Goal: Transaction & Acquisition: Book appointment/travel/reservation

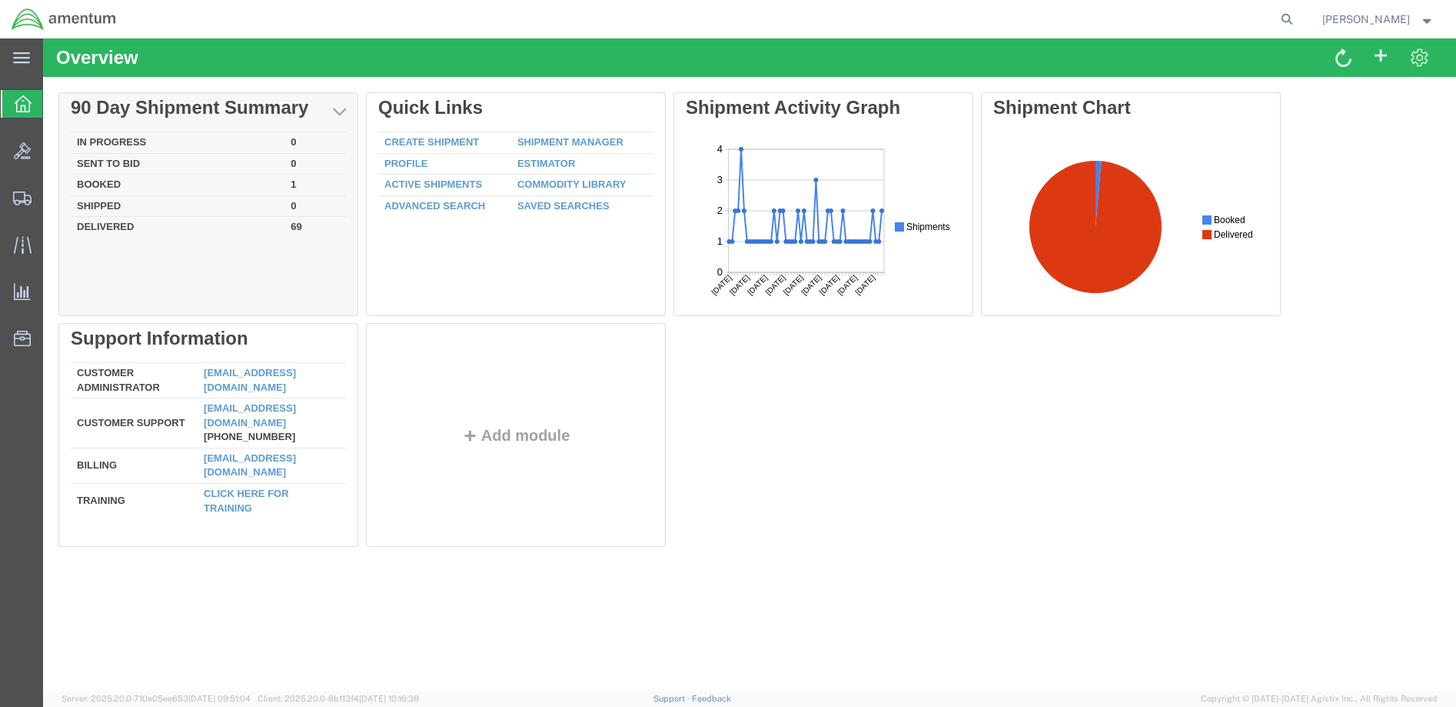
click at [103, 184] on td "Booked" at bounding box center [178, 186] width 214 height 22
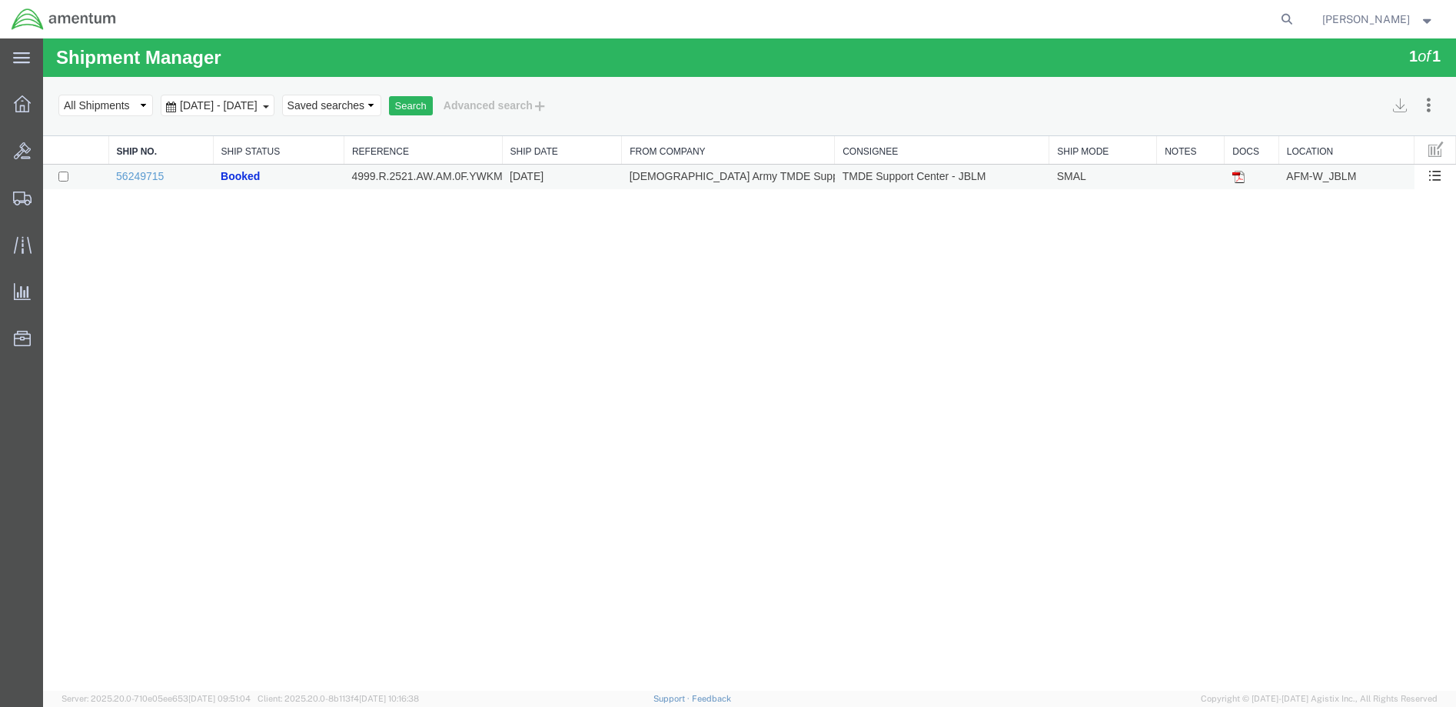
click at [1240, 176] on img at bounding box center [1239, 177] width 12 height 12
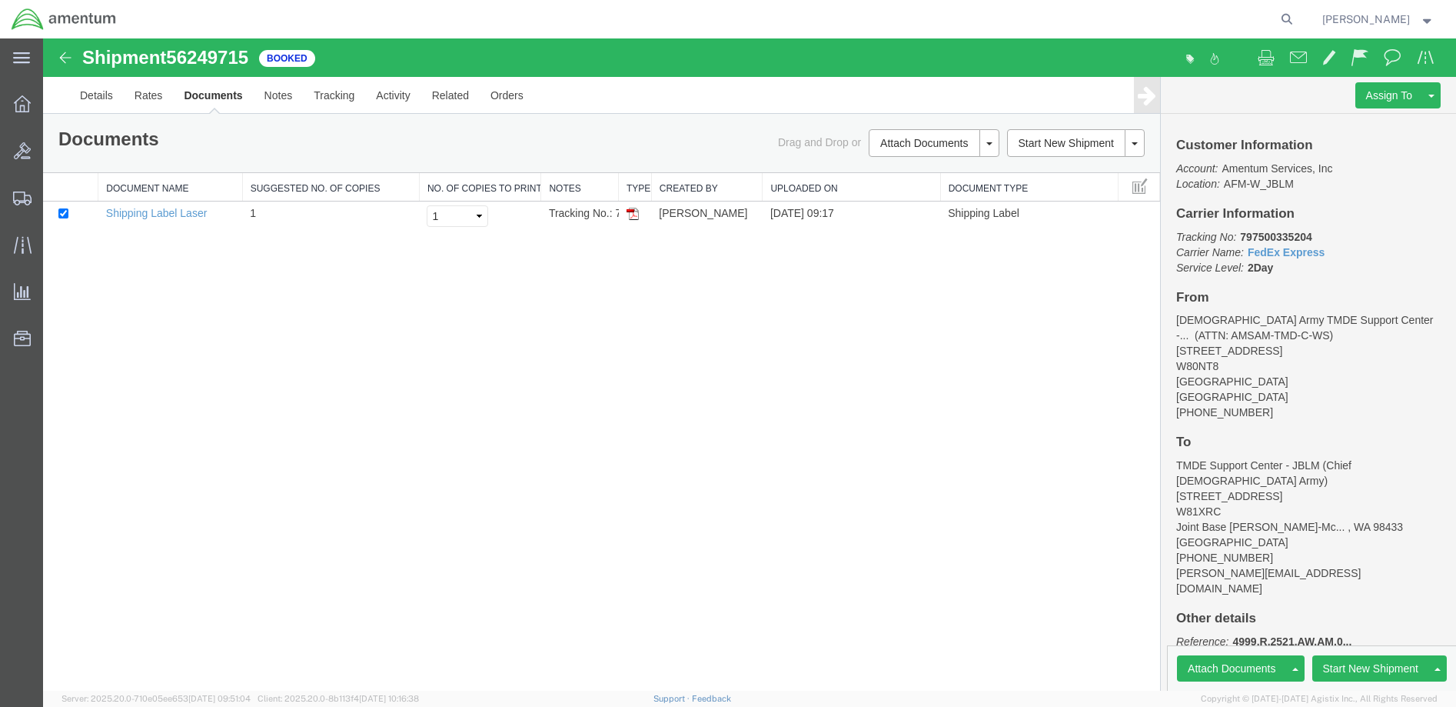
click at [828, 446] on div "Shipment 56249715 1 of 1 Booked Details Rates Documents Notes Tracking Activity…" at bounding box center [749, 364] width 1413 height 652
click at [0, 0] on span "Create Shipment" at bounding box center [0, 0] width 0 height 0
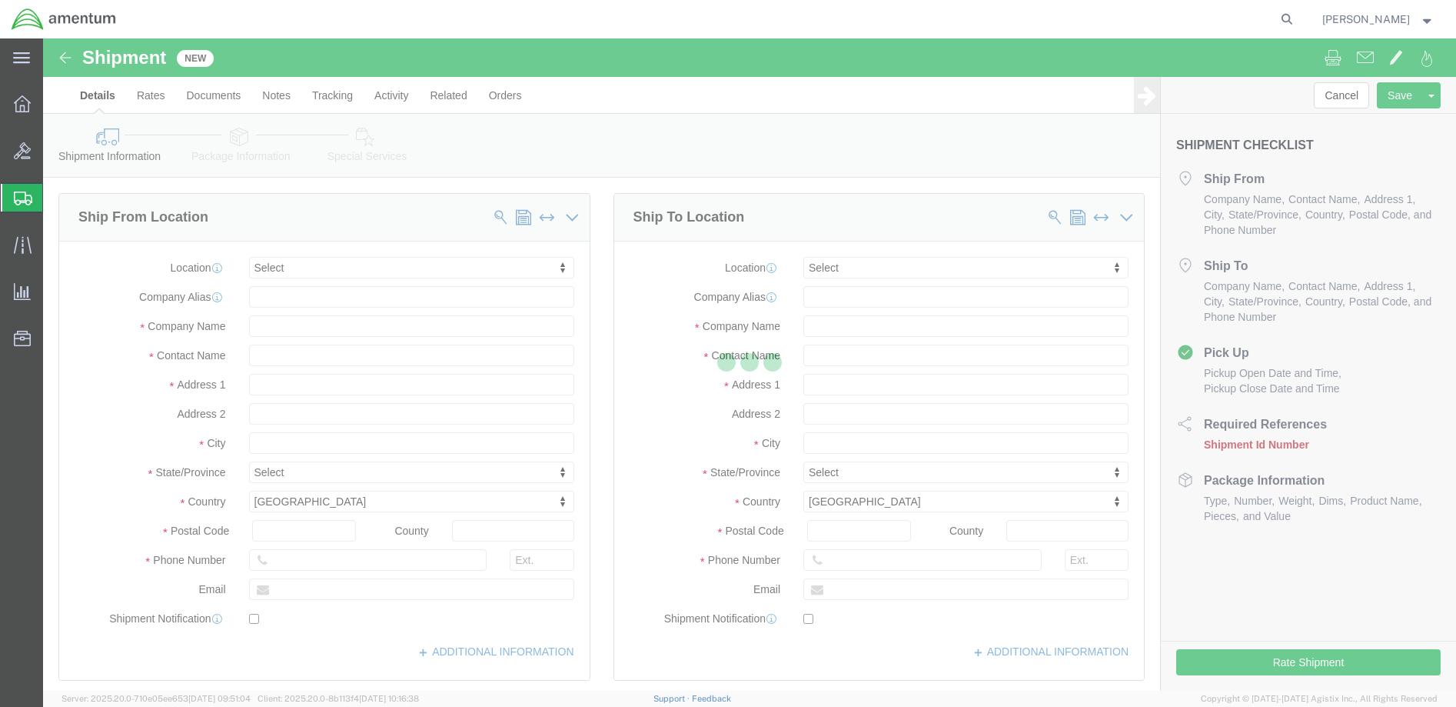
select select
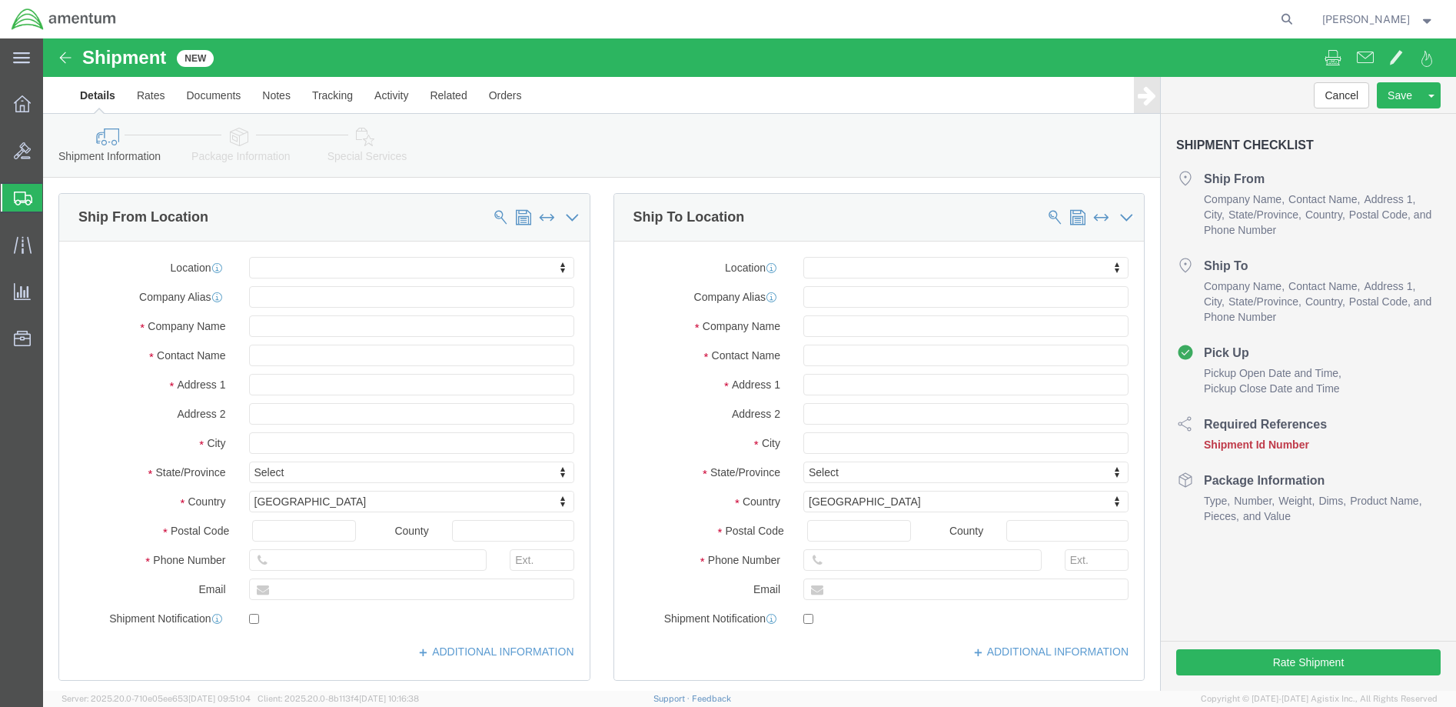
click body "Shipment New Details Rates Documents Notes Tracking Activity Related Orders Can…"
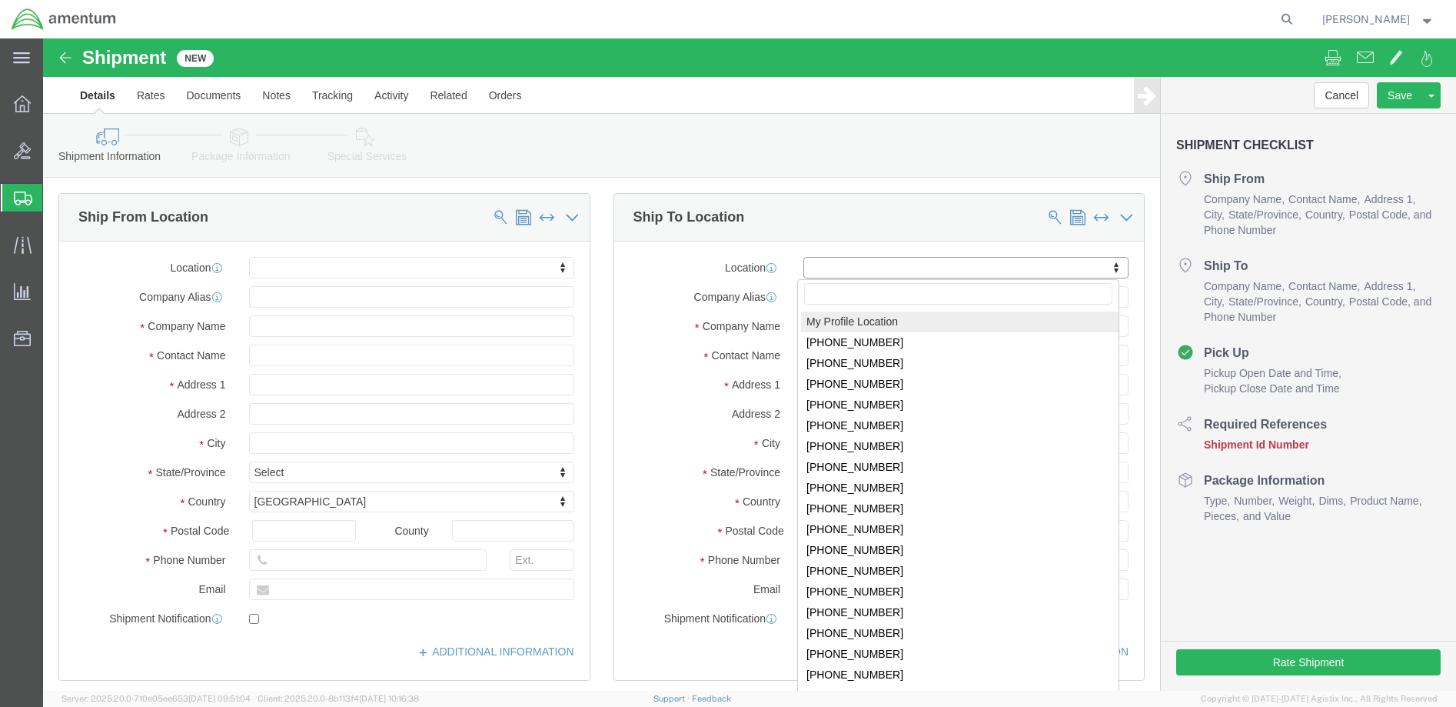
select select "MYPROFILE"
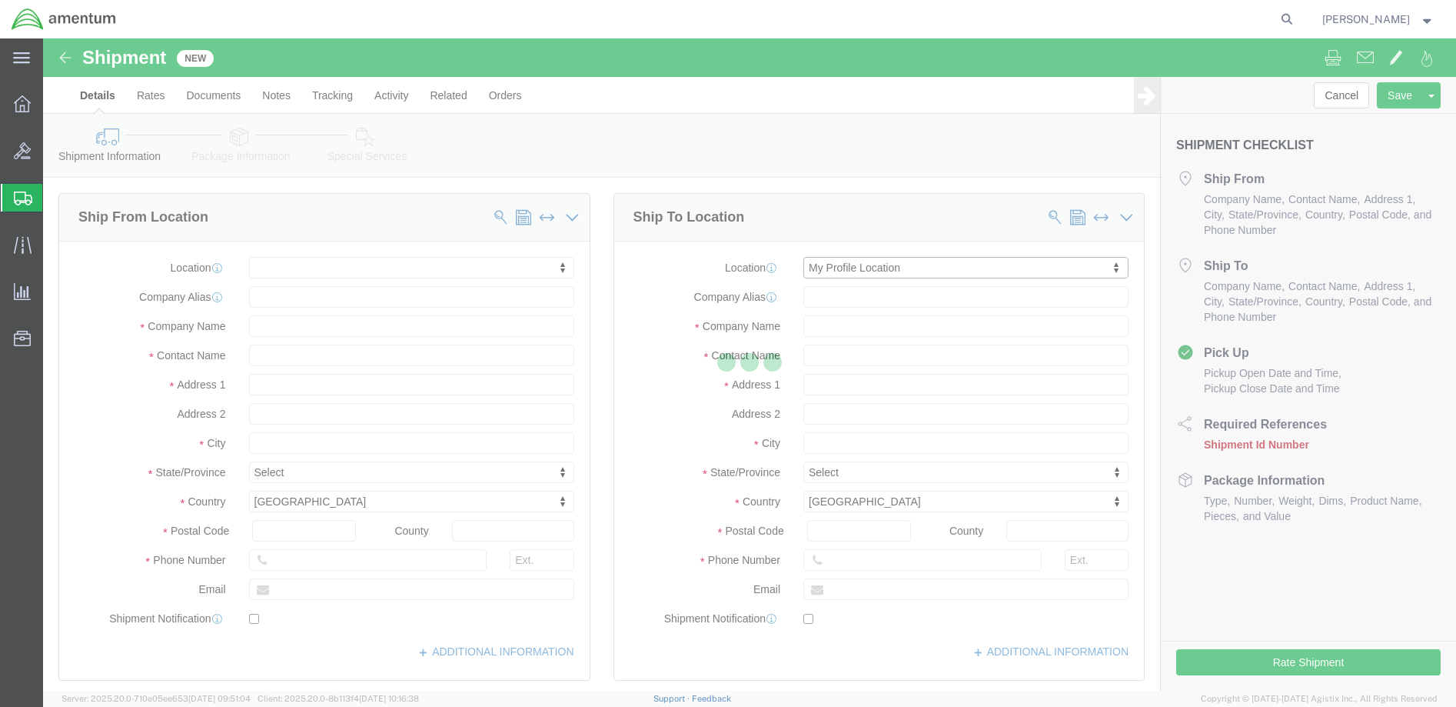
select select "WA"
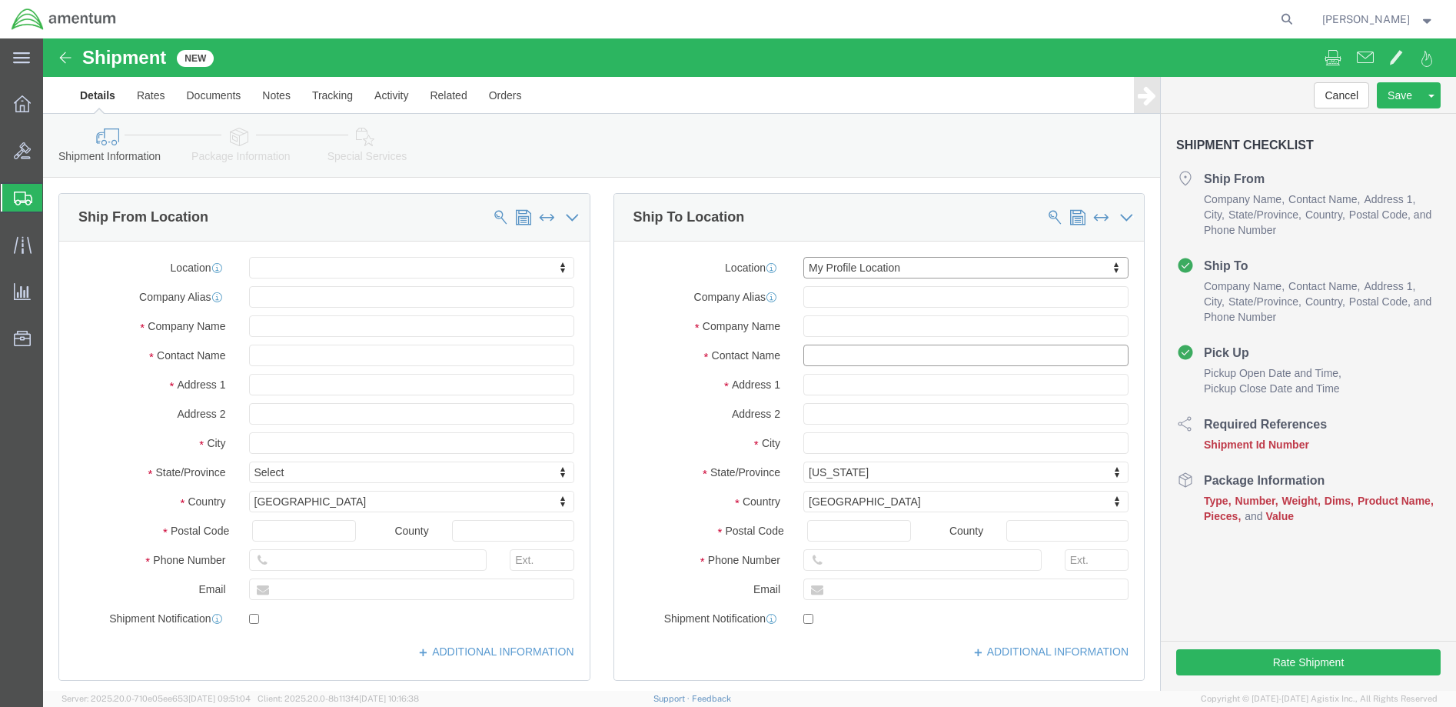
drag, startPoint x: 845, startPoint y: 320, endPoint x: 717, endPoint y: 319, distance: 128.4
click div "Contact Name"
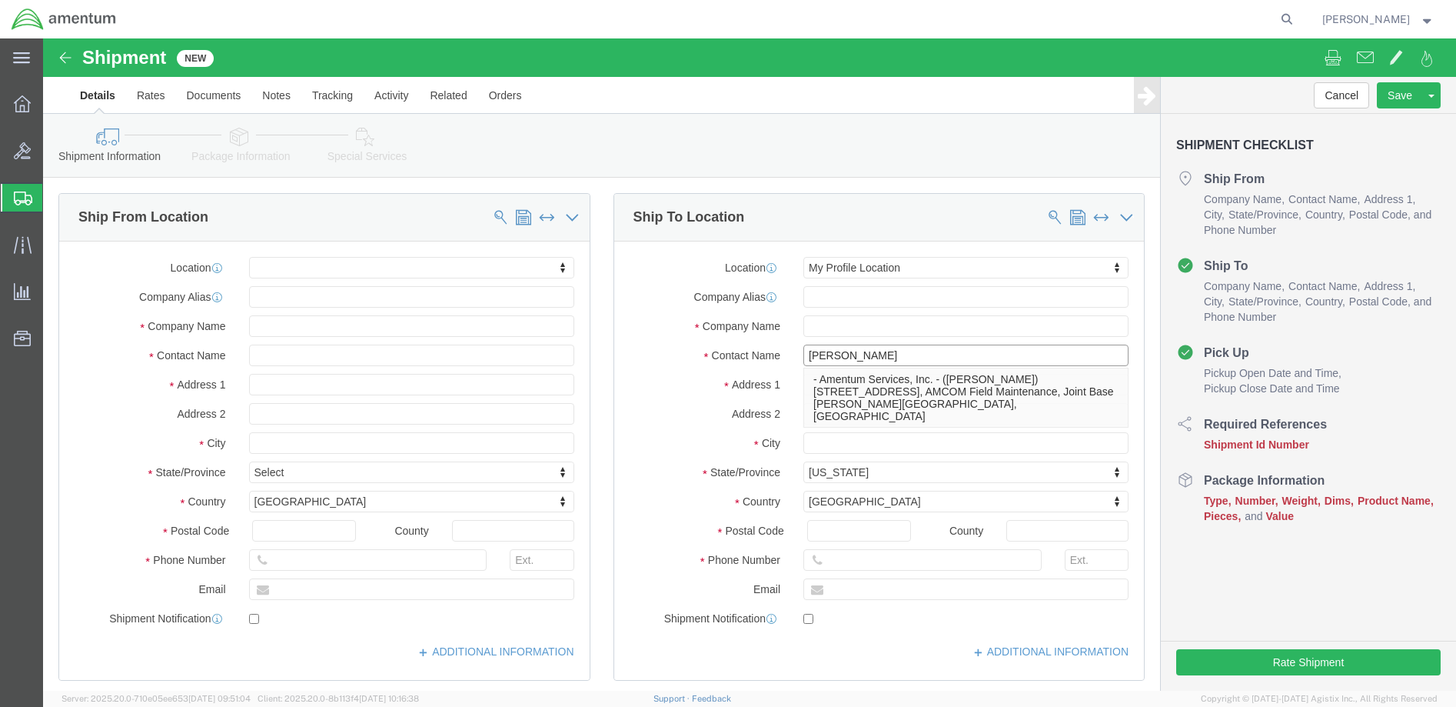
type input "[PERSON_NAME]"
click p "- Amentum Services, Inc. - ([PERSON_NAME]) [PERSON_NAME][STREET_ADDRESS], AMCOM…"
select select
select select "WA"
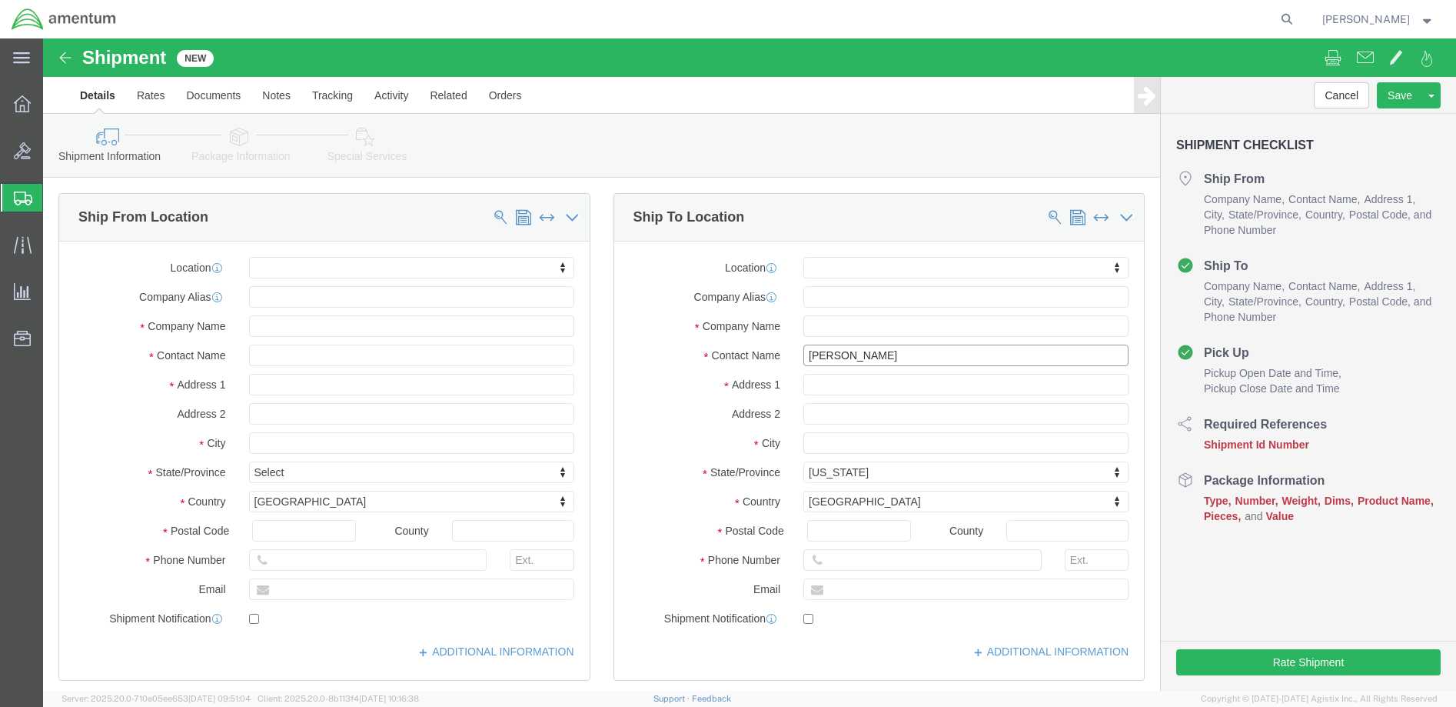
type input "[PERSON_NAME]"
click input "text"
type input "SGT [PERSON_NAME]"
click input "text"
type input "[US_STATE] AASF"
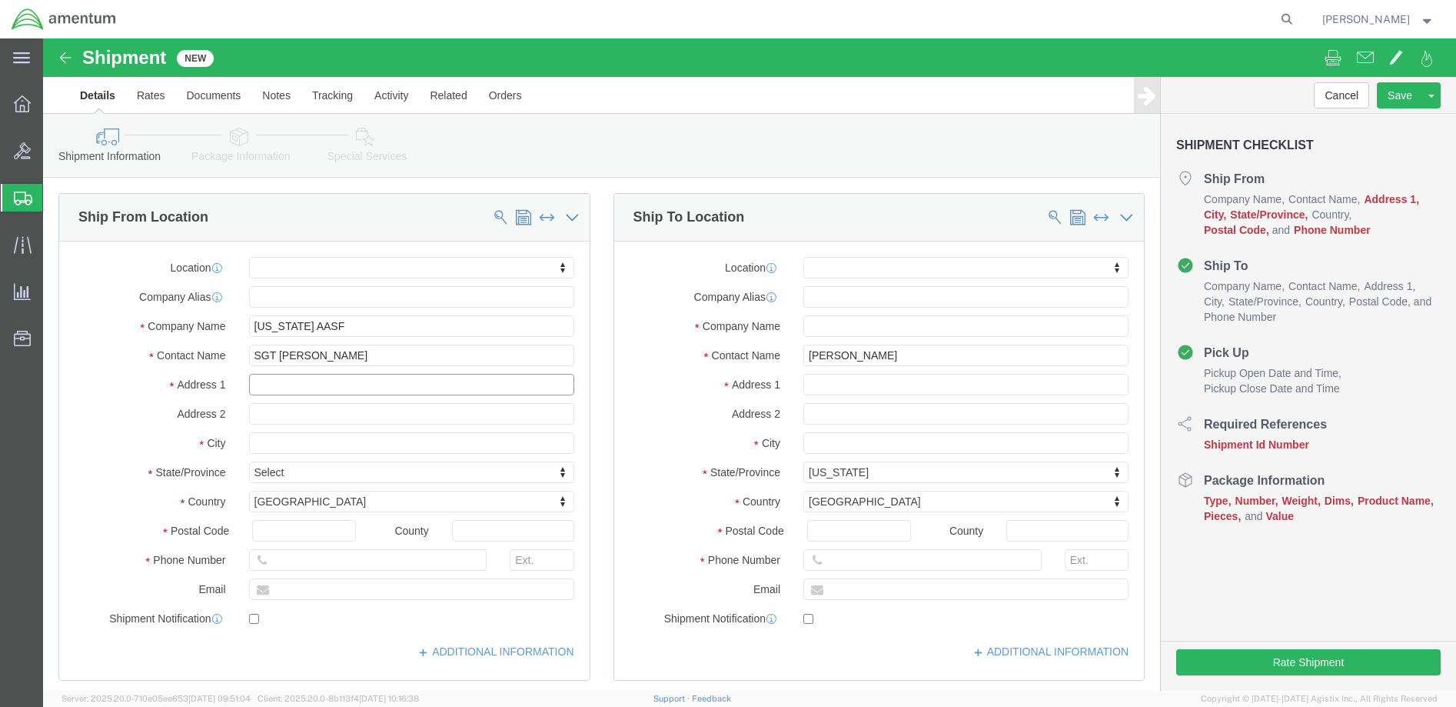
click input "text"
type input "[STREET_ADDRESS]"
click input "text"
type input "West Jordan"
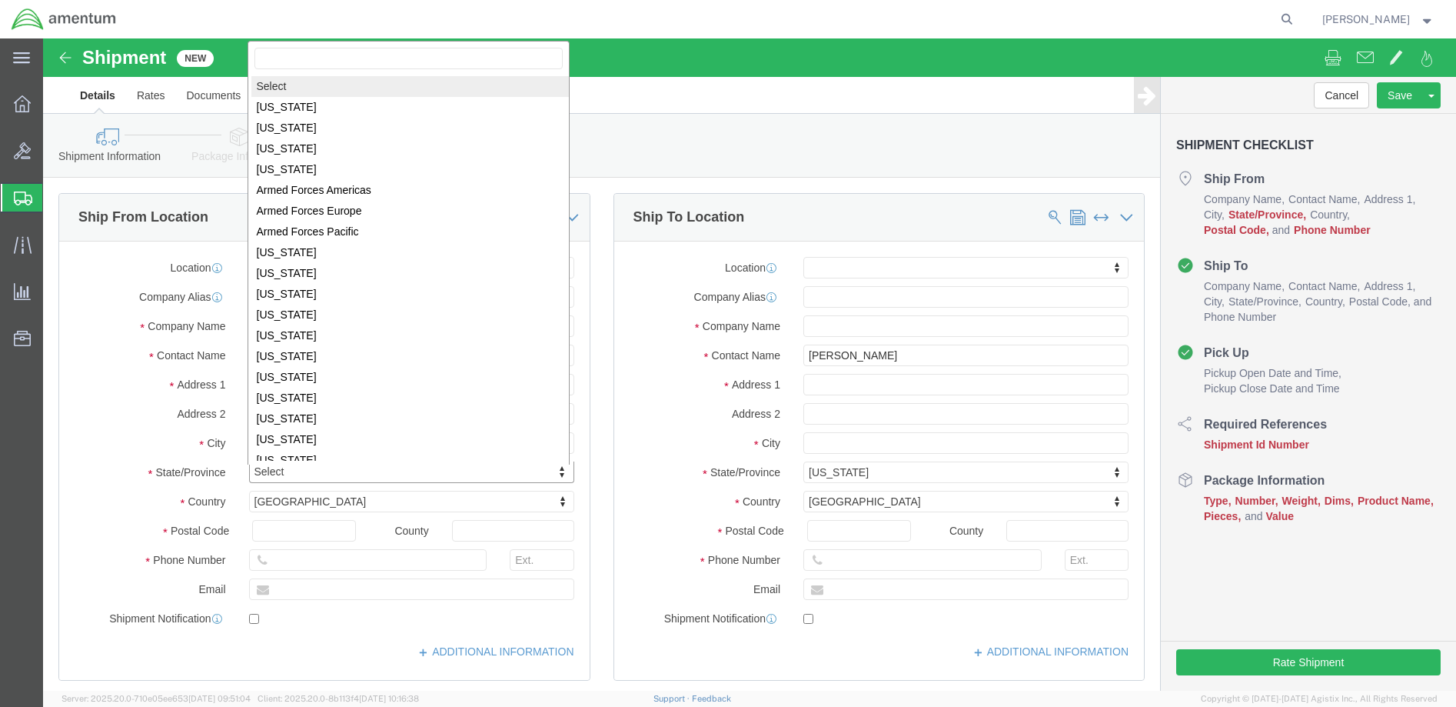
click body "Shipment New Details Rates Documents Notes Tracking Activity Related Orders Can…"
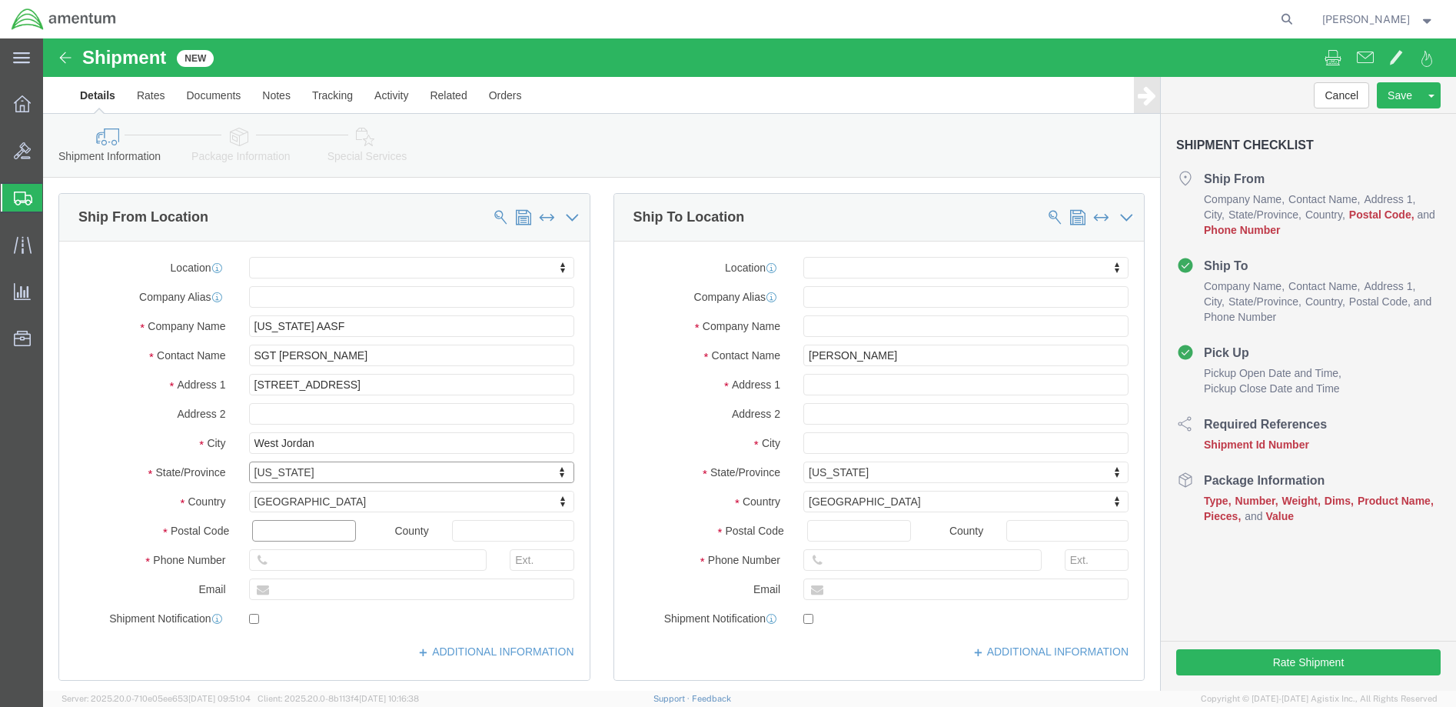
click input "text"
type input "84084"
click input "text"
type input "[PHONE_NUMBER]"
click input "text"
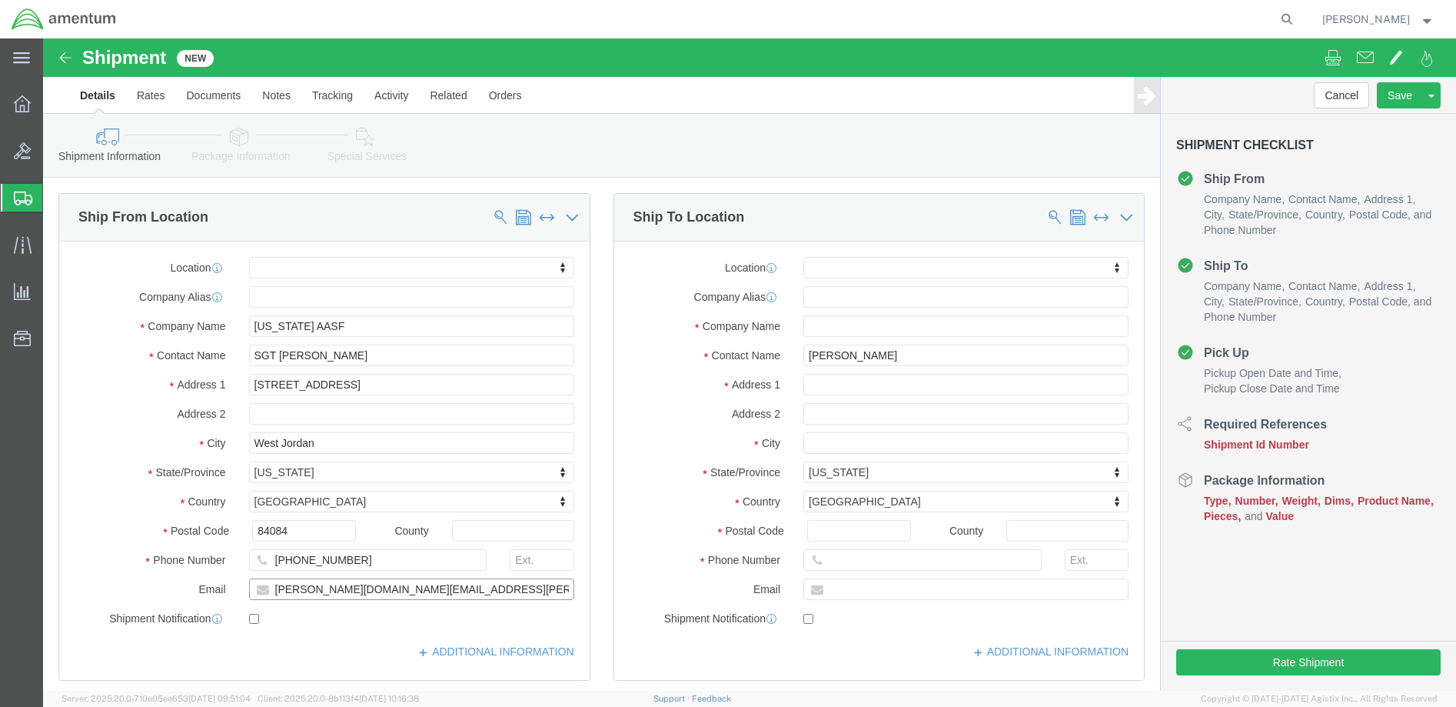
type input "[PERSON_NAME][DOMAIN_NAME][EMAIL_ADDRESS][PERSON_NAME][DOMAIN_NAME]"
click input "checkbox"
checkbox input "true"
click input "text"
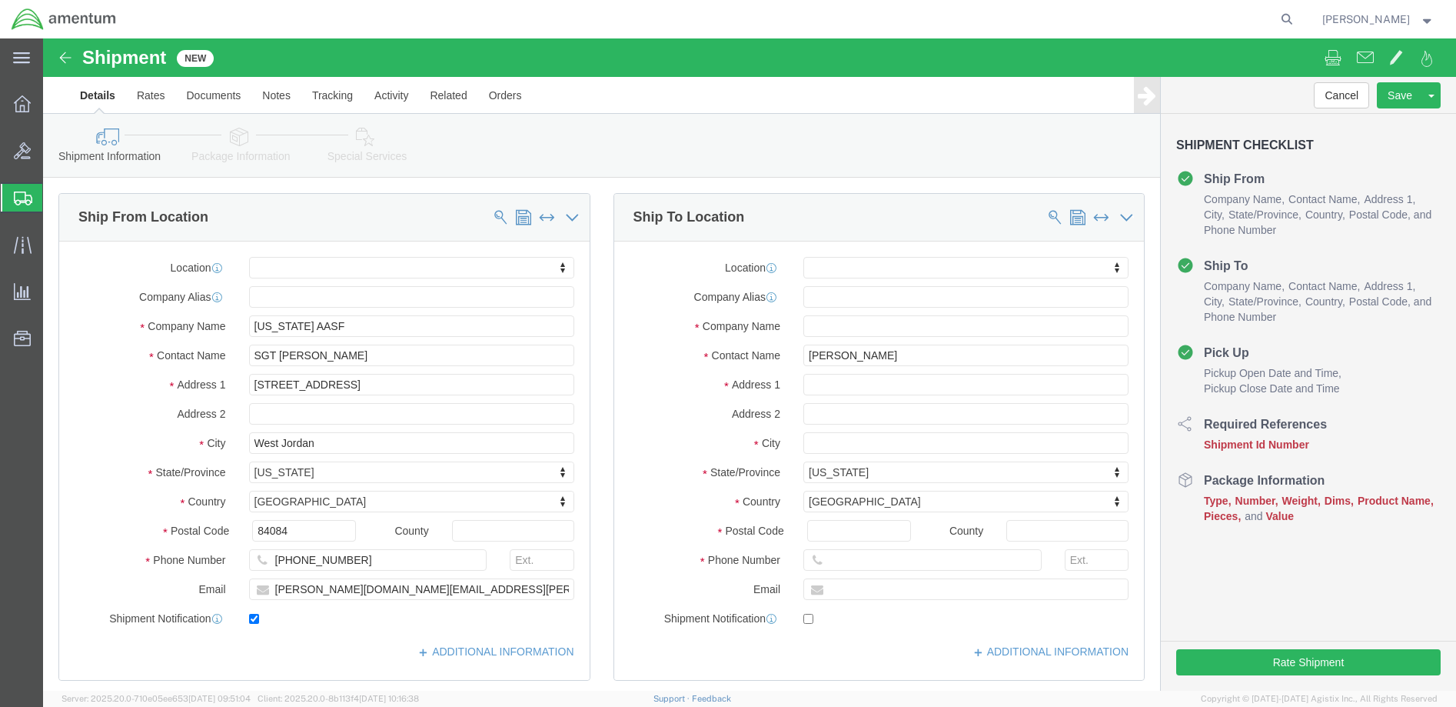
click input "text"
paste input "4999.R.2521.AW.AM.0F.YWKM.00"
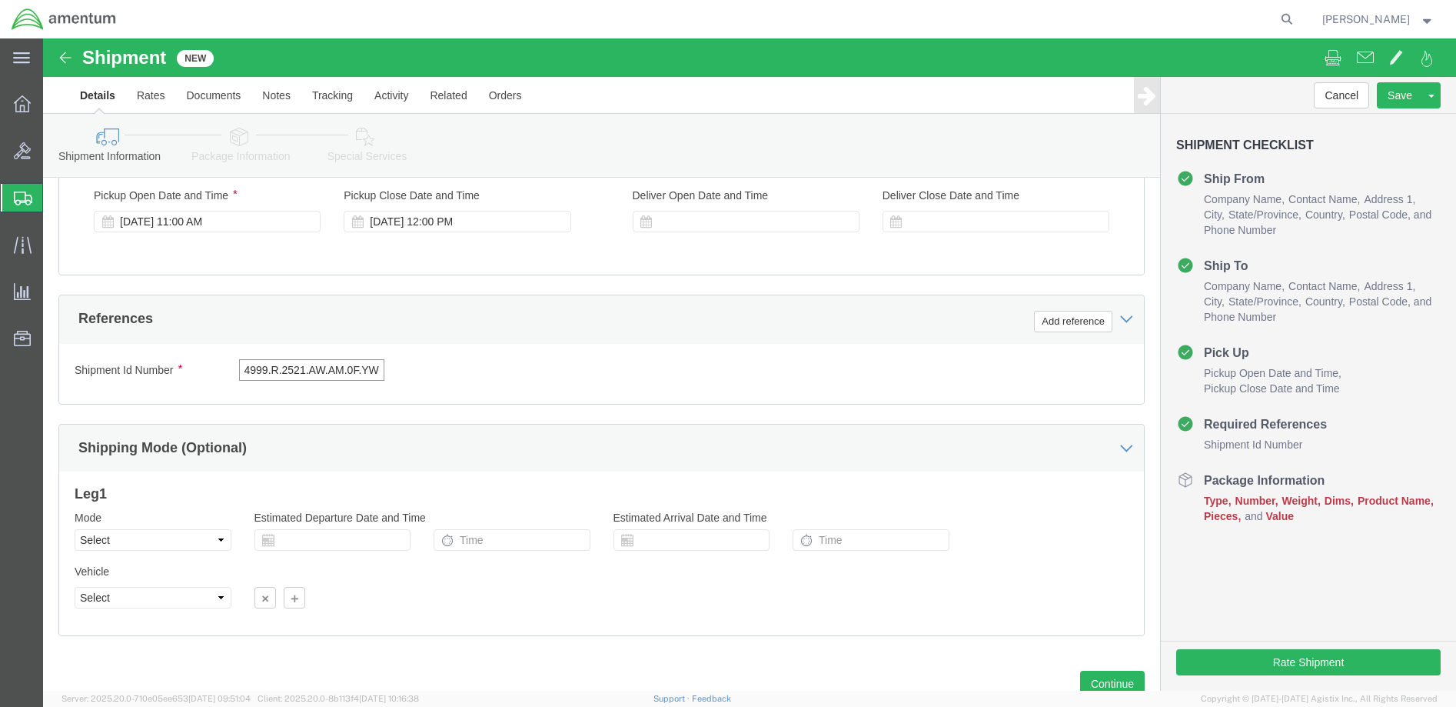
scroll to position [0, 32]
type input "4999.R.2521.AW.AM.0F.YWKM.00"
click button "Continue"
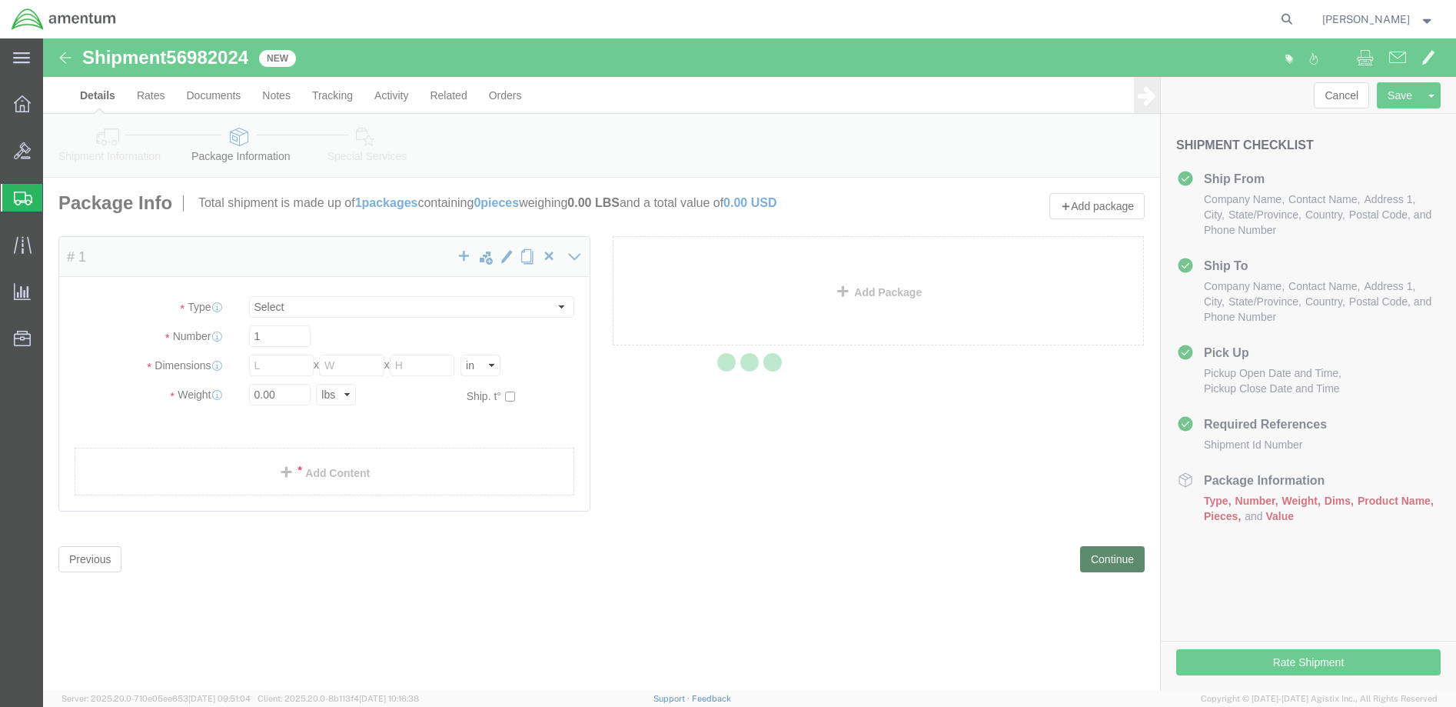
select select "CBOX"
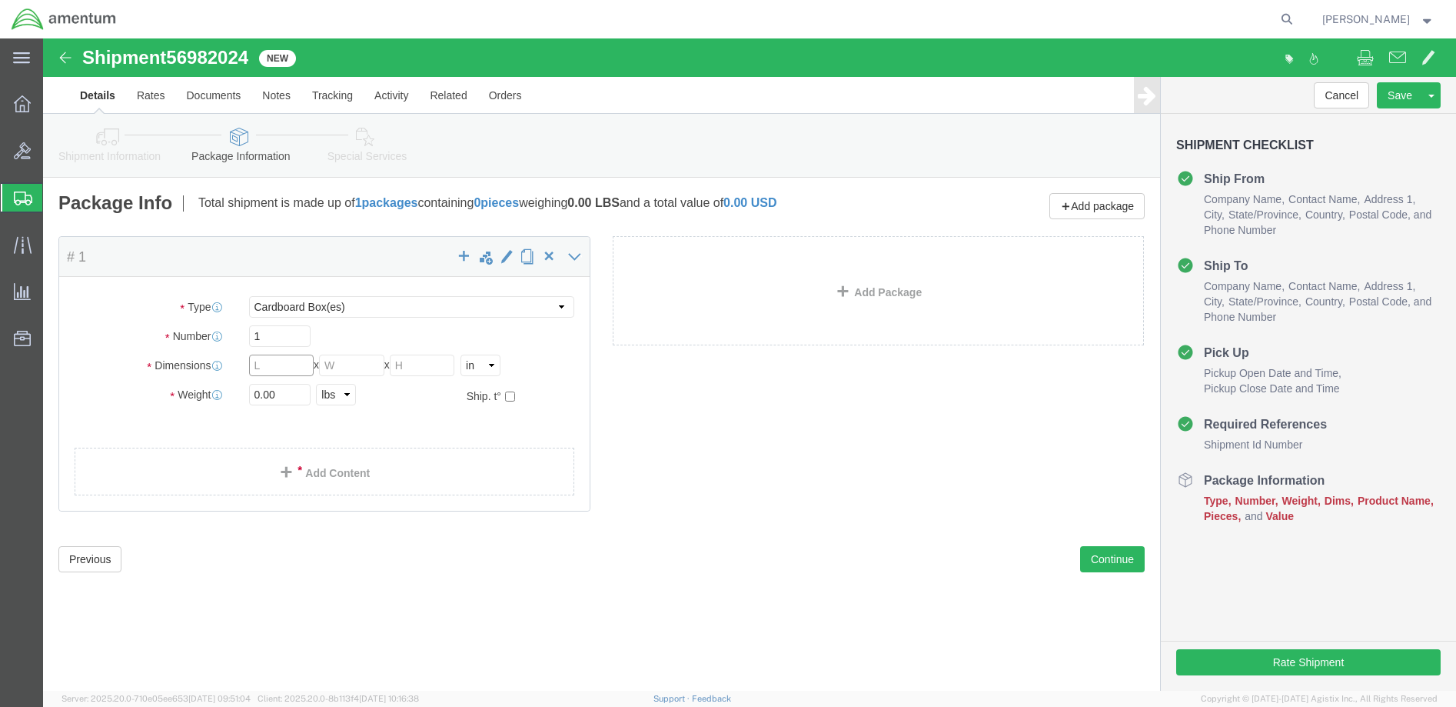
click input "text"
type input "12"
type input "8"
drag, startPoint x: 237, startPoint y: 356, endPoint x: 181, endPoint y: 356, distance: 56.1
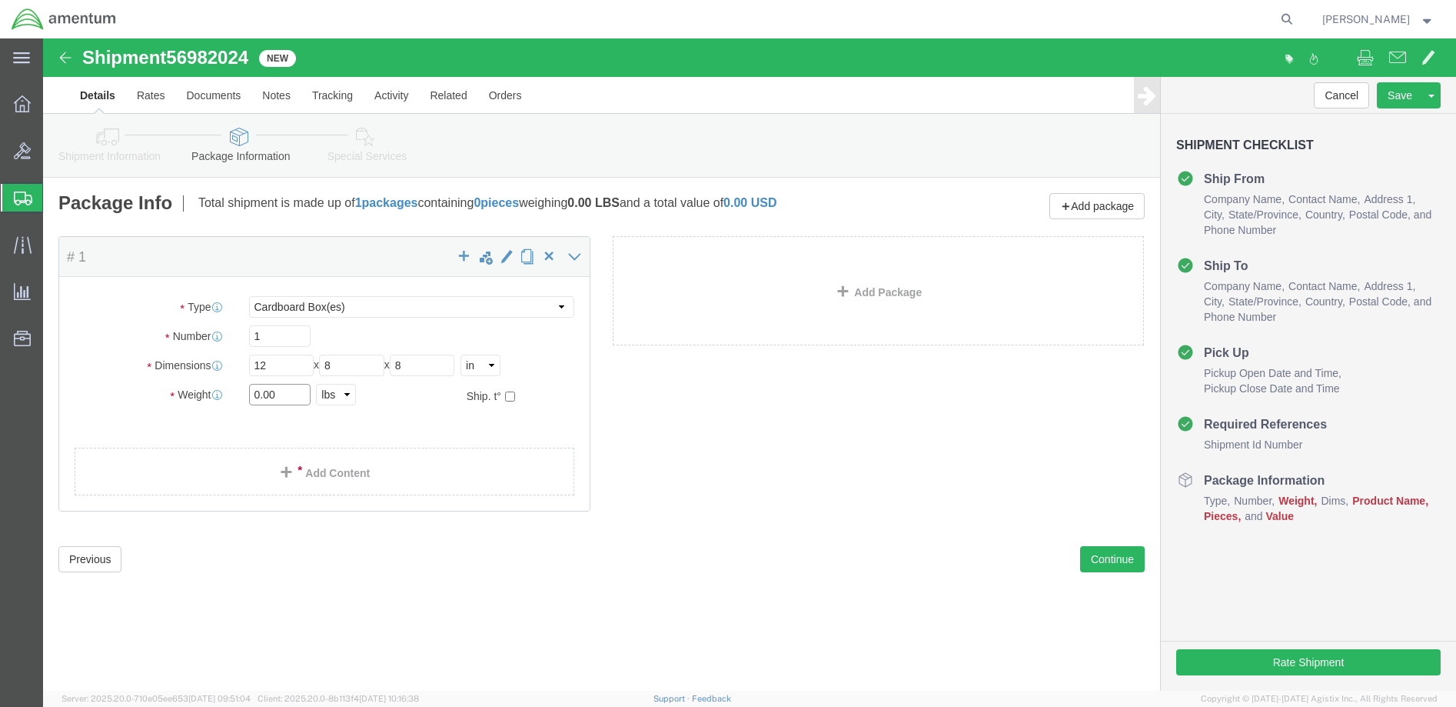
click div "Weight 0.00 Select kgs lbs Ship. t°"
type input "4"
click link "Add Content"
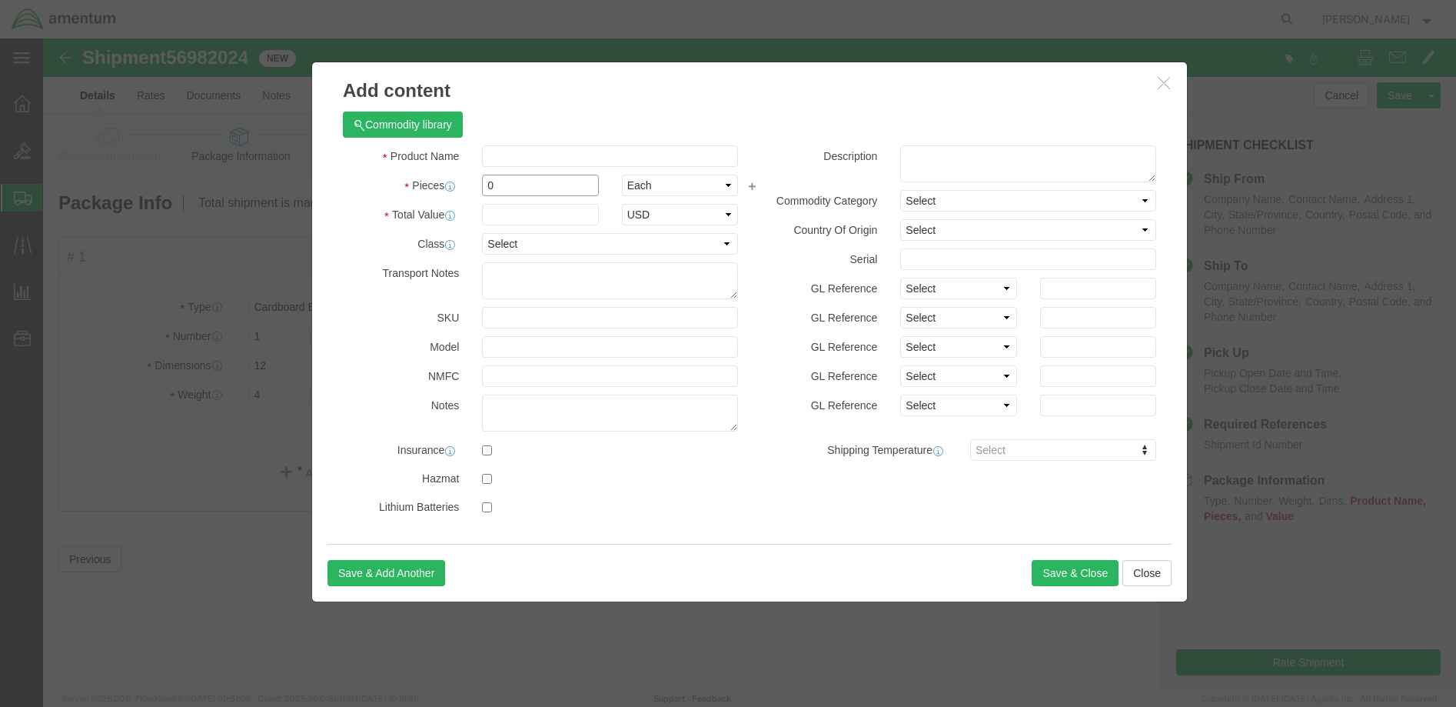
drag, startPoint x: 459, startPoint y: 146, endPoint x: 421, endPoint y: 144, distance: 38.5
click div "Pieces 0 Select Bag Barrels 100Board Feet Bottle Box Blister Pack Carats Can Ca…"
type input "1"
click input "text"
type input "100"
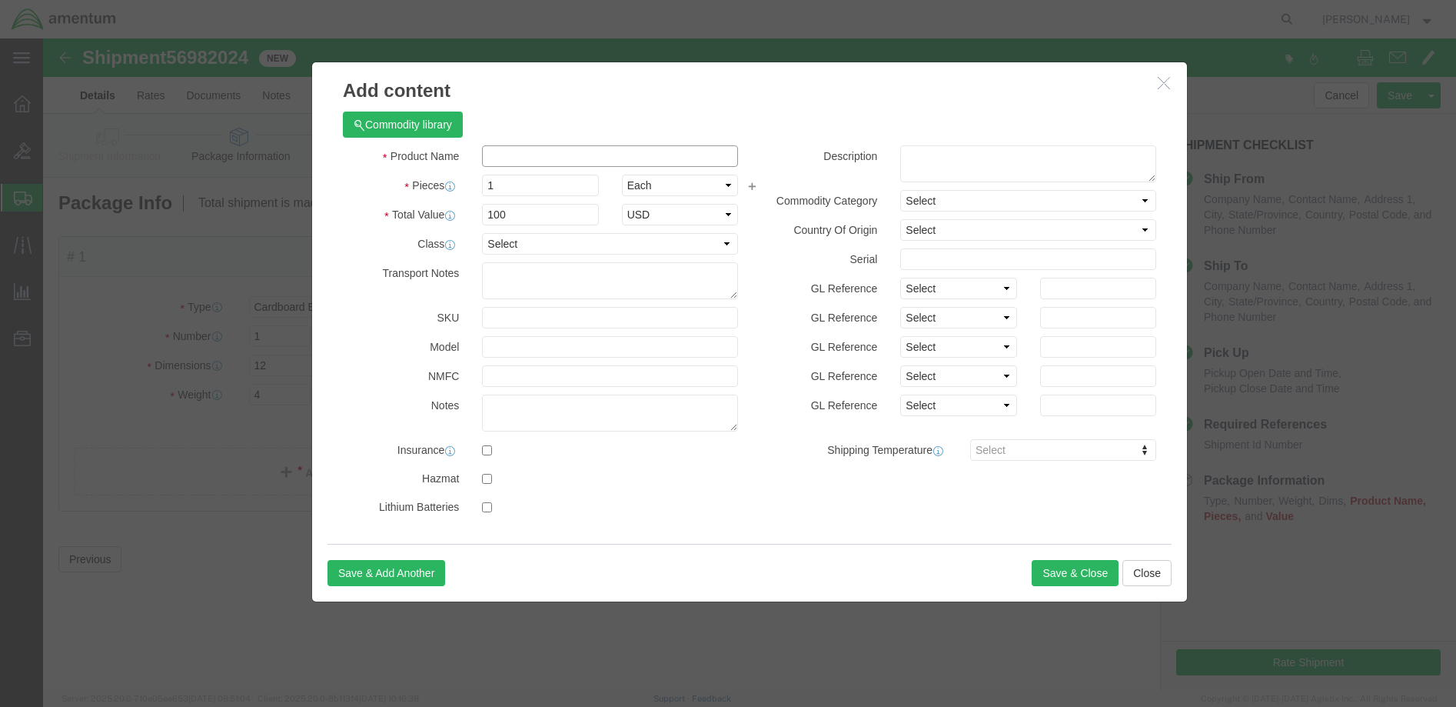
click input "text"
type input "Parts"
click textarea
click button "Save & Close"
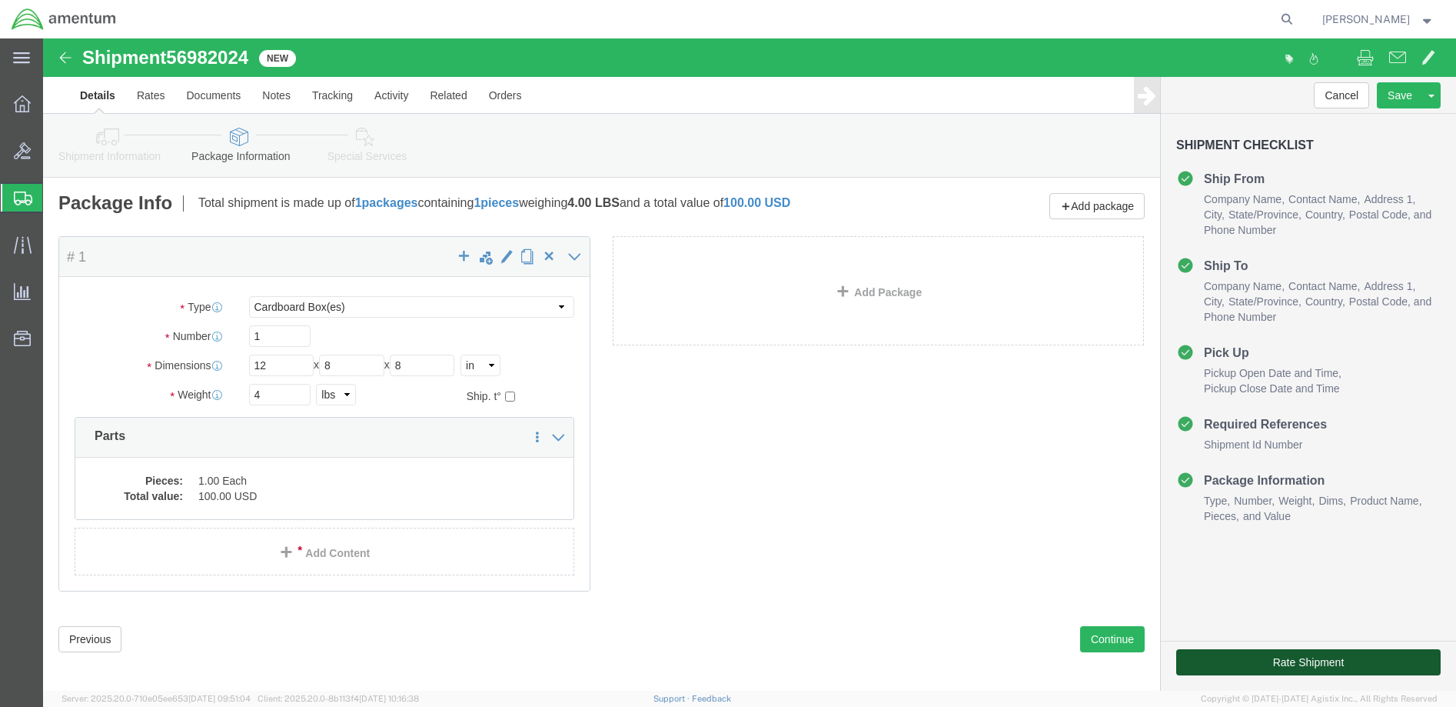
click button "Rate Shipment"
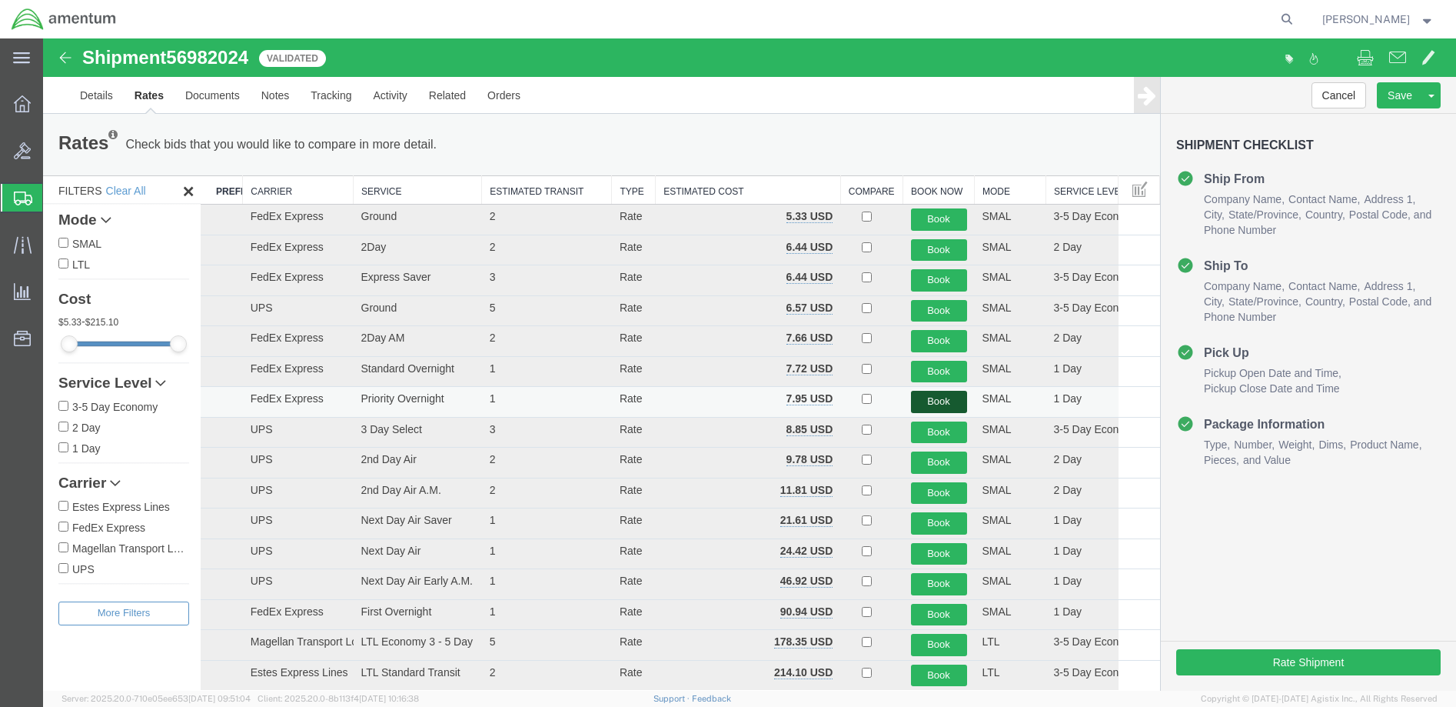
click at [924, 401] on button "Book" at bounding box center [939, 402] width 56 height 22
